Goal: Information Seeking & Learning: Learn about a topic

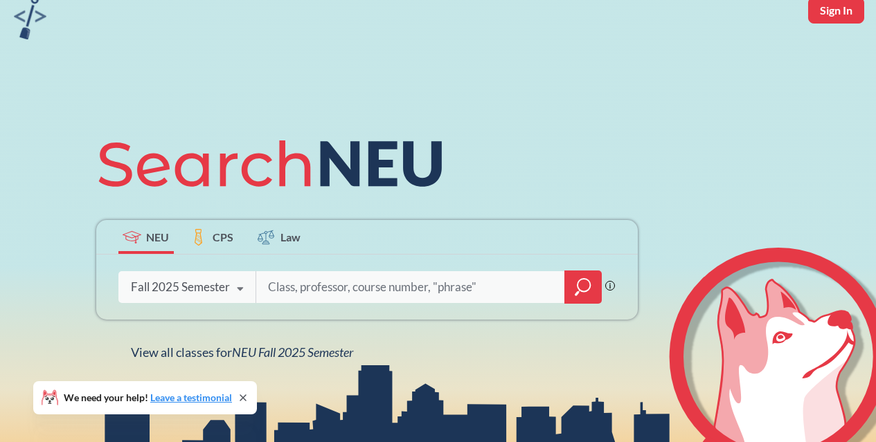
scroll to position [84, 0]
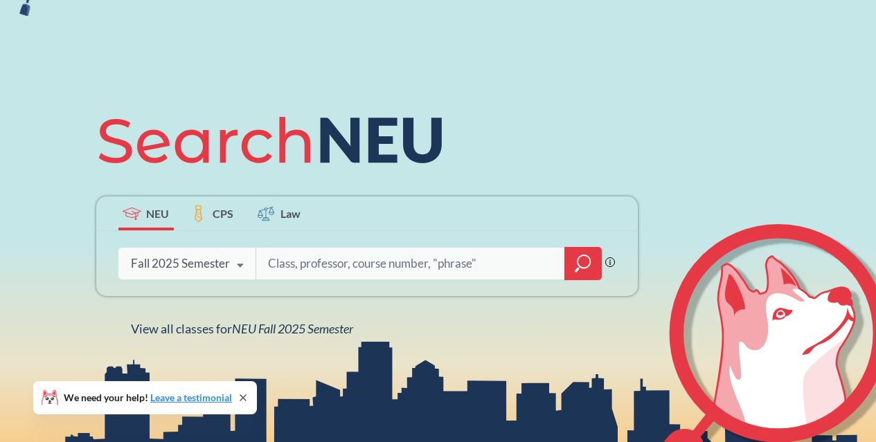
click at [238, 265] on icon at bounding box center [240, 266] width 26 height 39
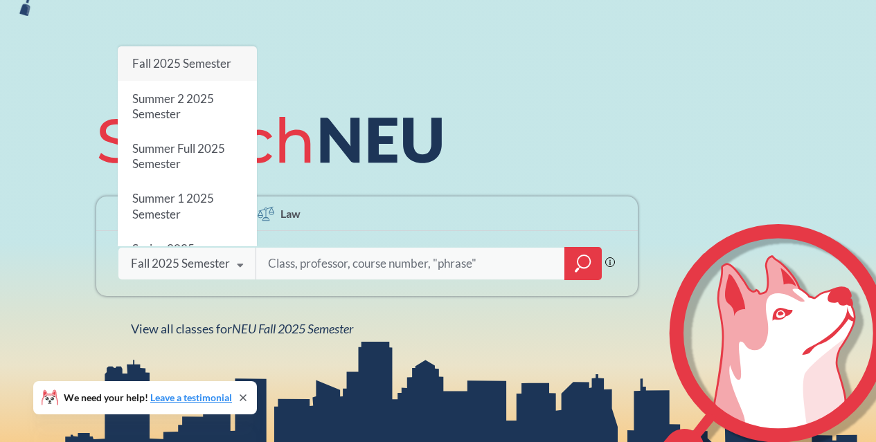
click at [319, 259] on input "search" at bounding box center [411, 263] width 288 height 29
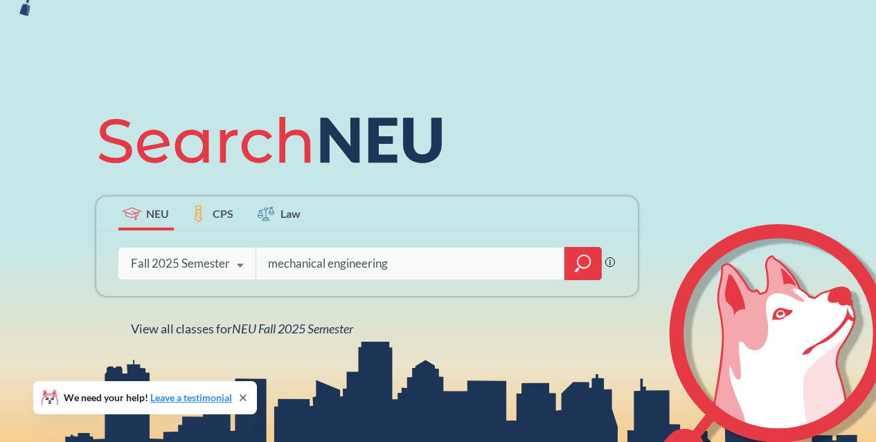
type input "mechanical engineering"
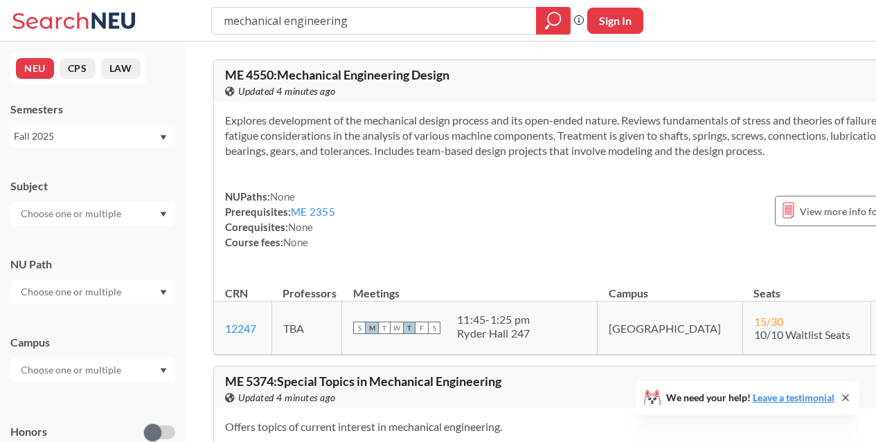
click at [100, 303] on div at bounding box center [92, 292] width 165 height 24
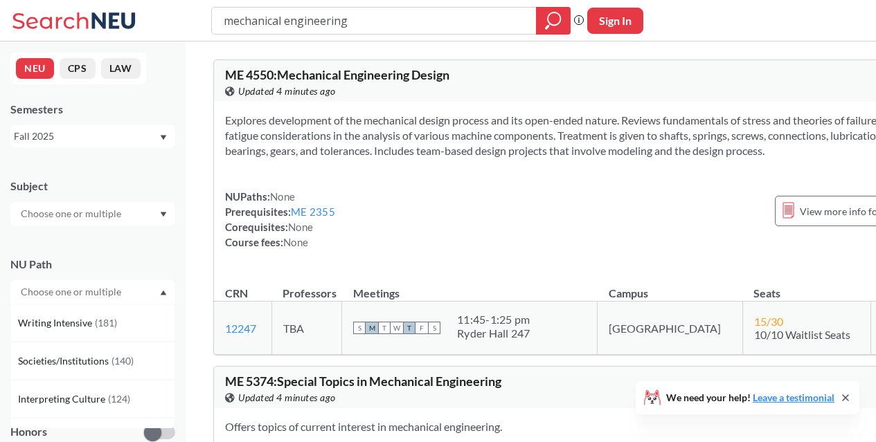
click at [161, 260] on div "NU Path" at bounding box center [92, 264] width 165 height 15
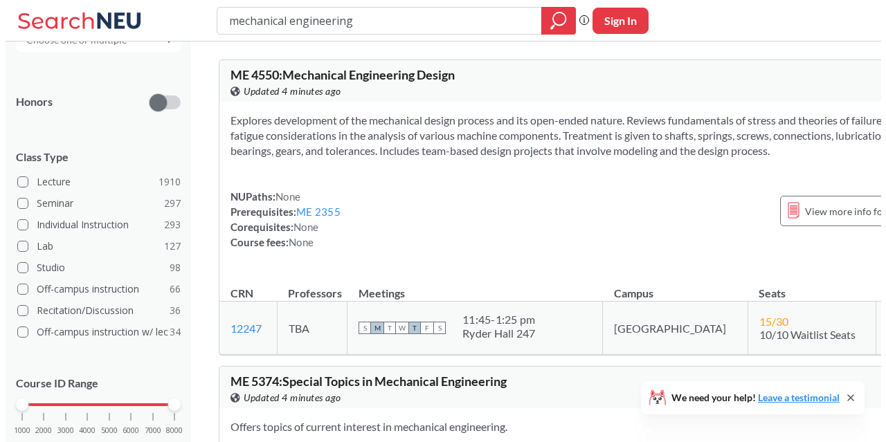
scroll to position [367, 0]
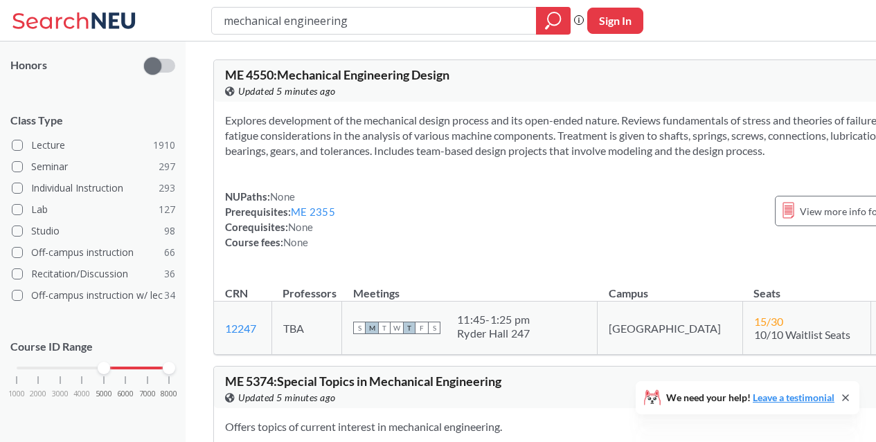
drag, startPoint x: 11, startPoint y: 365, endPoint x: 93, endPoint y: 373, distance: 82.1
click at [93, 373] on div "1000 2000 3000 4000 5000 6000 7000 8000" at bounding box center [92, 395] width 165 height 62
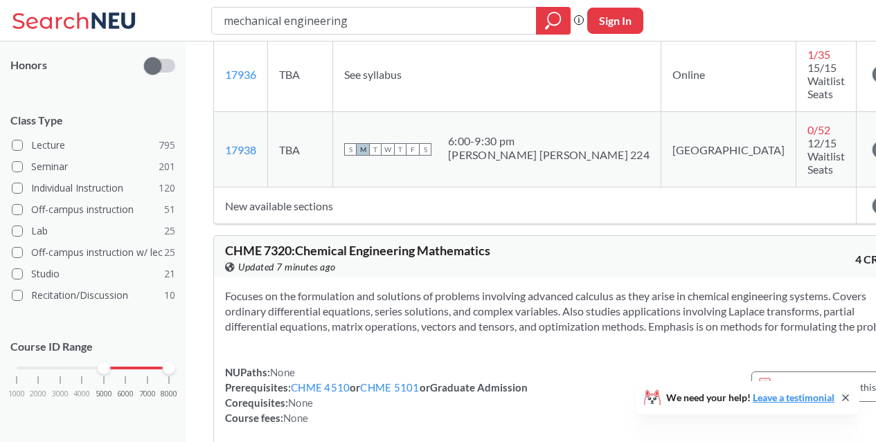
scroll to position [7182, 0]
